Goal: Task Accomplishment & Management: Use online tool/utility

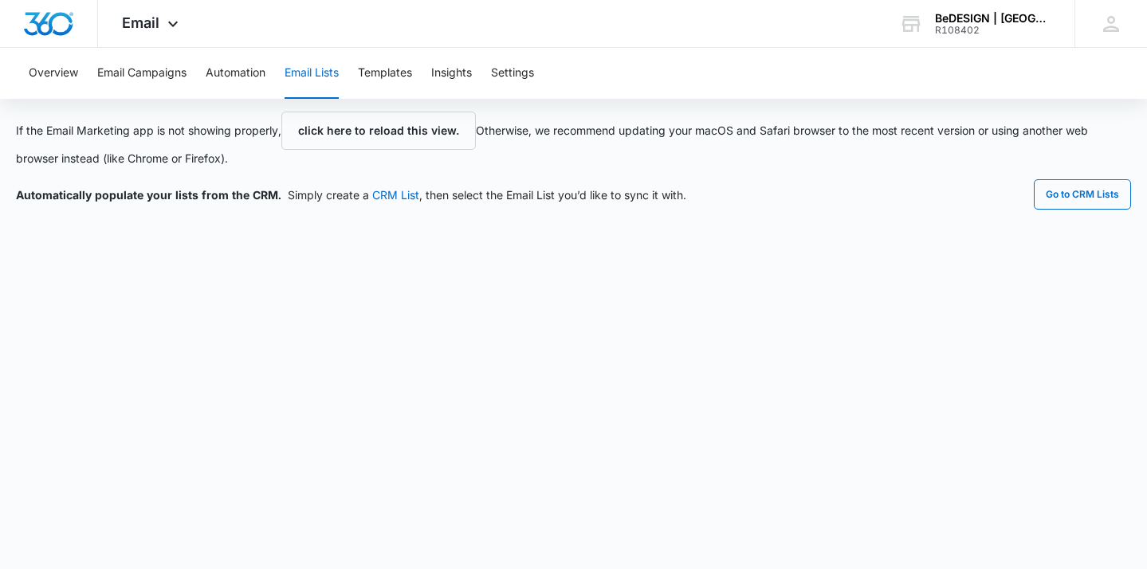
click at [408, 123] on button "click here to reload this view." at bounding box center [378, 131] width 195 height 38
click at [409, 134] on button "click here to reload this view." at bounding box center [378, 131] width 195 height 38
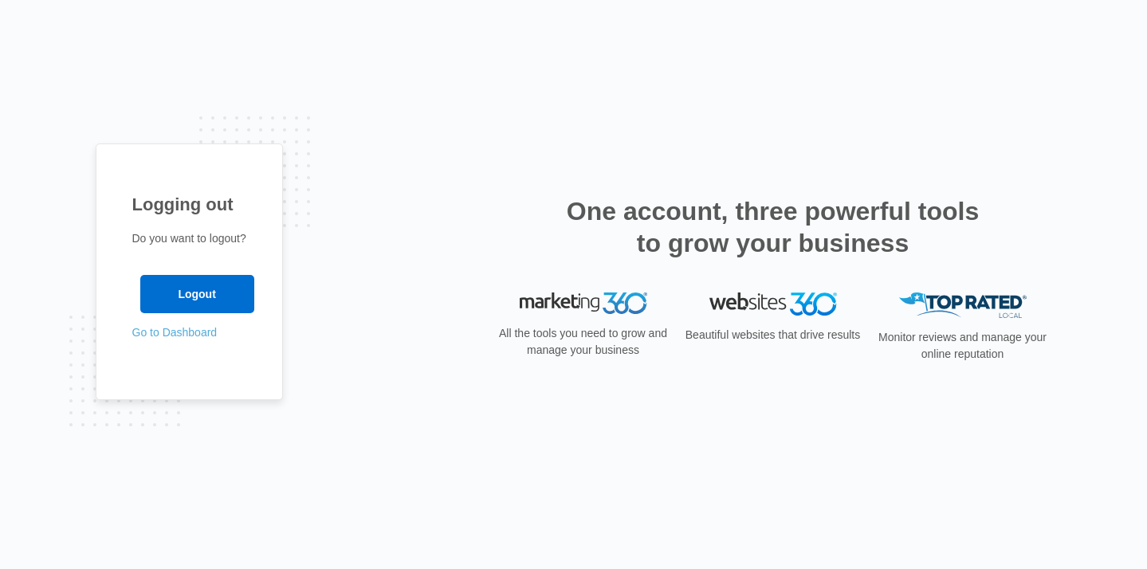
click at [163, 331] on link "Go to Dashboard" at bounding box center [174, 332] width 85 height 13
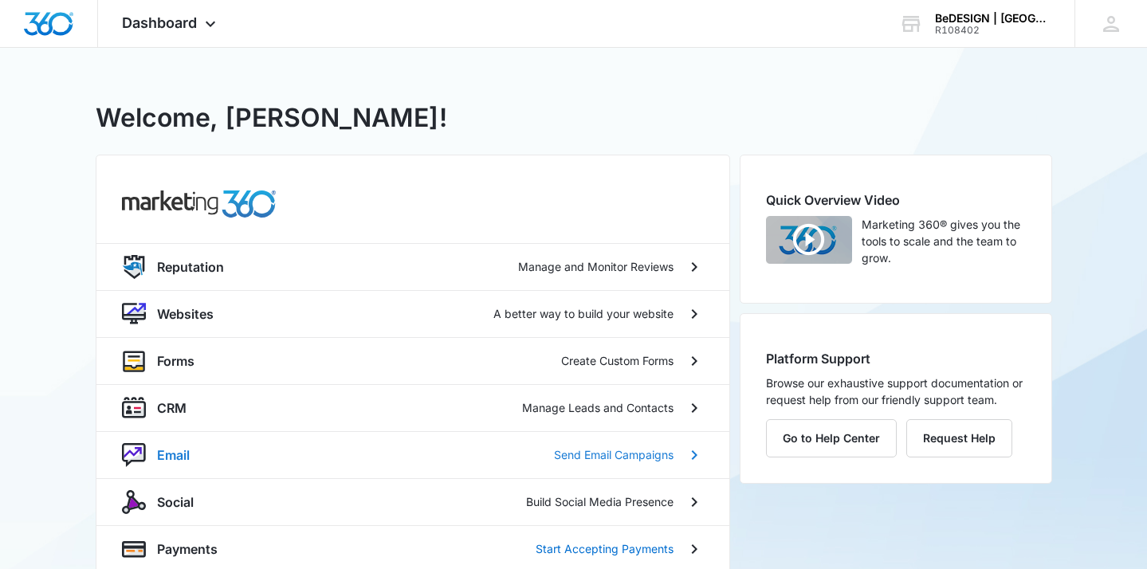
click at [498, 446] on div "Email Send Email Campaigns" at bounding box center [415, 455] width 517 height 19
